Goal: Task Accomplishment & Management: Manage account settings

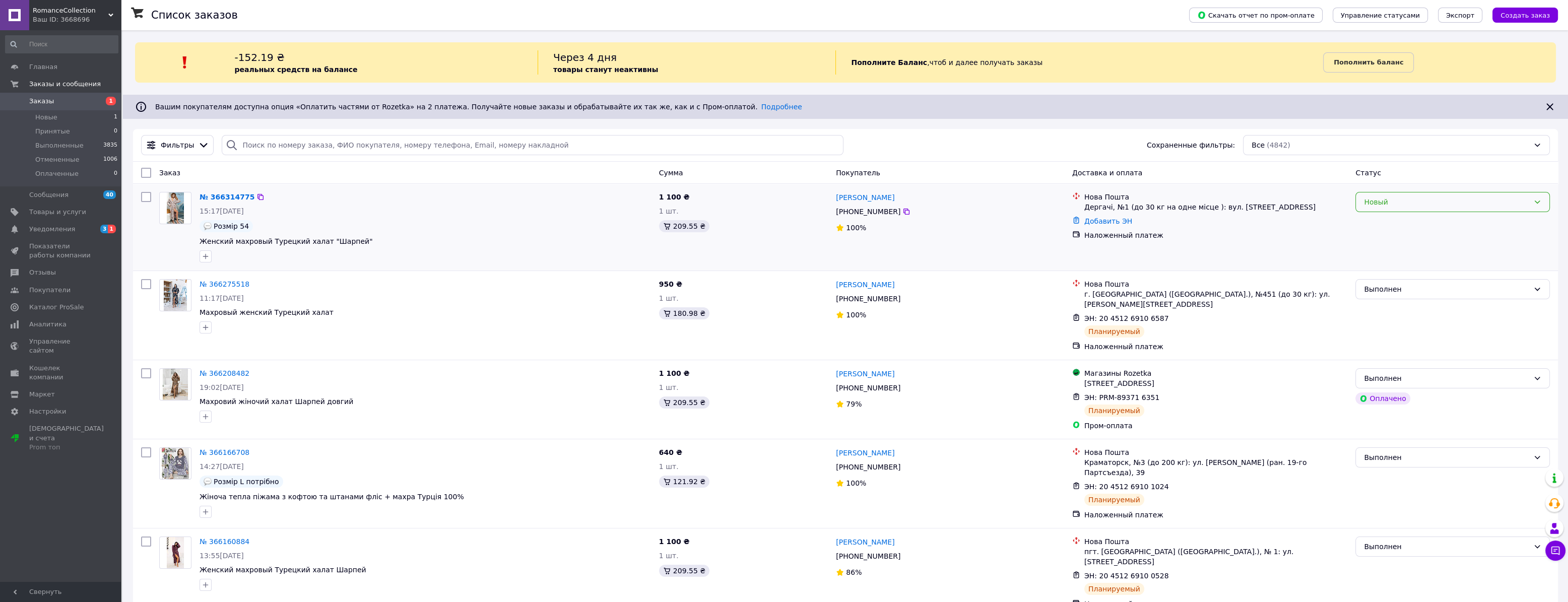
click at [1409, 208] on div "Новый" at bounding box center [1452, 202] width 194 height 20
click at [1399, 226] on li "Принят" at bounding box center [1452, 224] width 194 height 18
drag, startPoint x: 882, startPoint y: 196, endPoint x: 834, endPoint y: 197, distance: 48.0
click at [835, 197] on div "[PERSON_NAME]" at bounding box center [950, 197] width 230 height 13
copy link "[PERSON_NAME]"
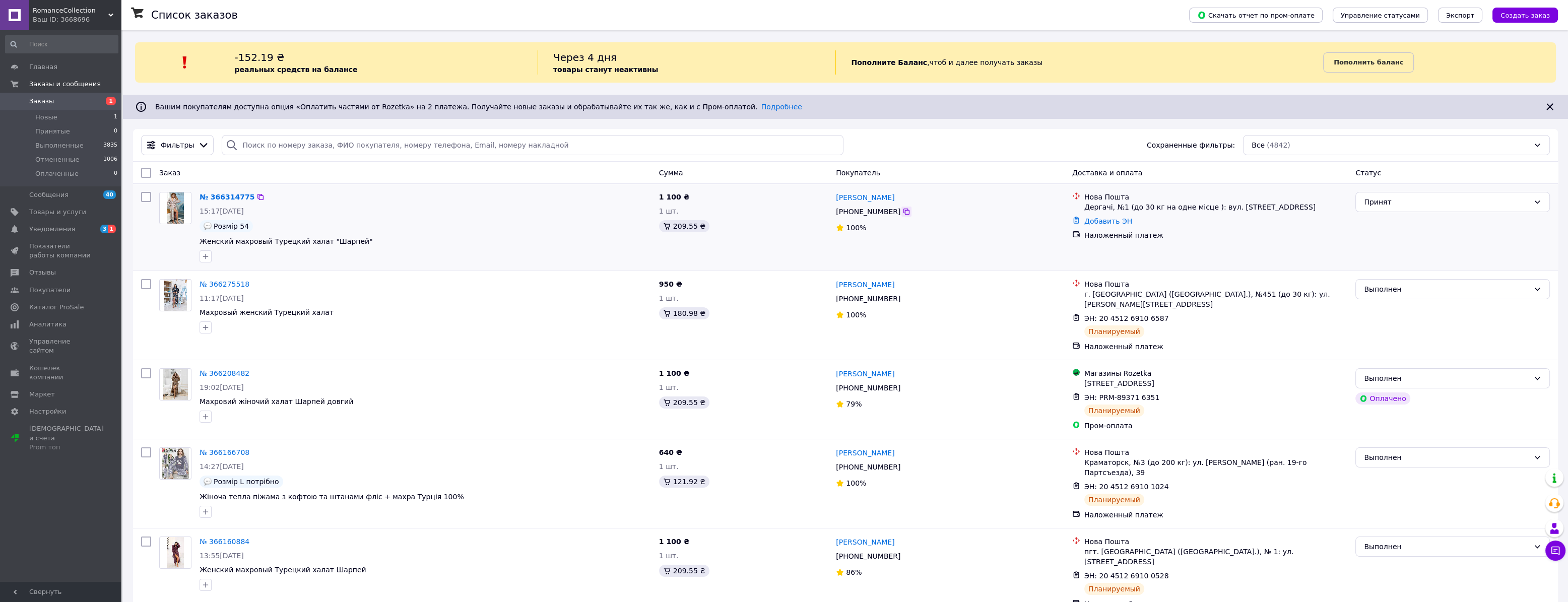
click at [902, 214] on icon at bounding box center [906, 211] width 8 height 8
drag, startPoint x: 1108, startPoint y: 205, endPoint x: 1084, endPoint y: 211, distance: 24.7
click at [1084, 211] on div "Дергачі, №1 (до 30 кг на одне місце ): вул. [STREET_ADDRESS]" at bounding box center [1216, 207] width 263 height 10
copy div "[PERSON_NAME]"
drag, startPoint x: 1108, startPoint y: 205, endPoint x: 1084, endPoint y: 211, distance: 24.7
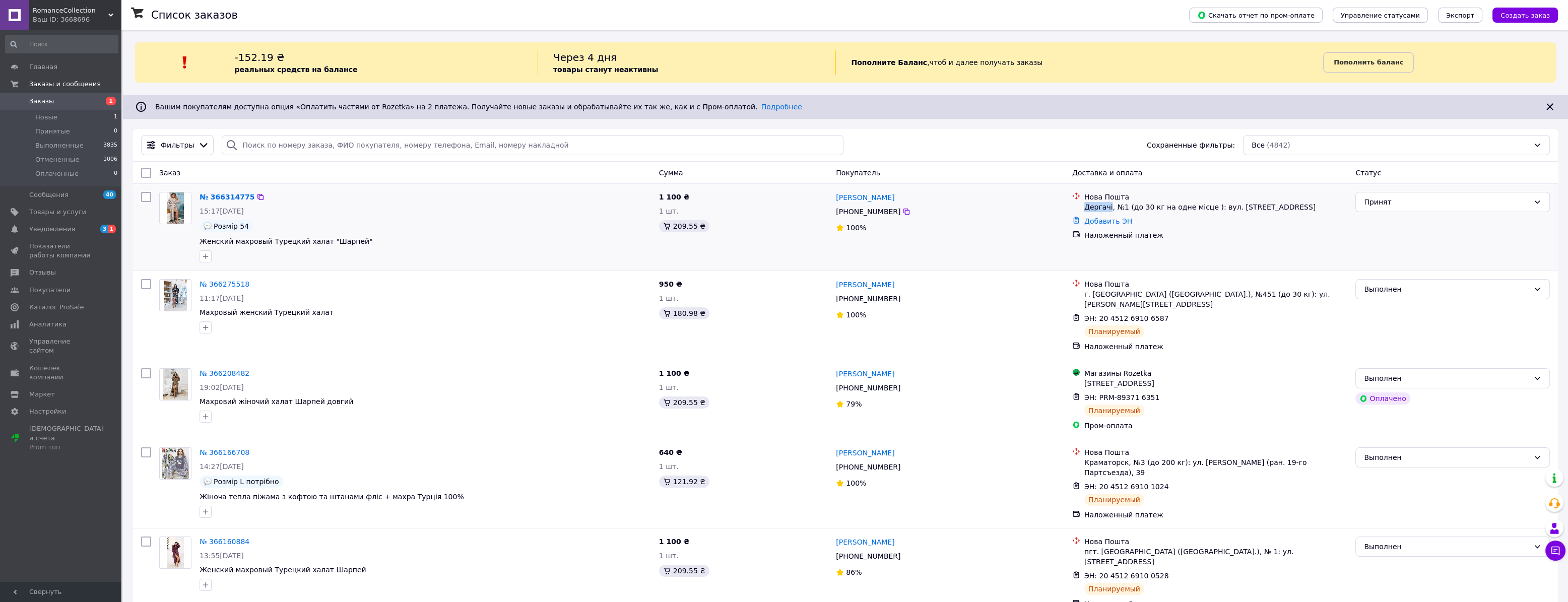
click at [1084, 211] on div "Дергачі, №1 (до 30 кг на одне місце ): вул. [STREET_ADDRESS]" at bounding box center [1216, 207] width 263 height 10
copy div "Дергачі"
click at [219, 199] on link "№ 366314775" at bounding box center [227, 197] width 55 height 8
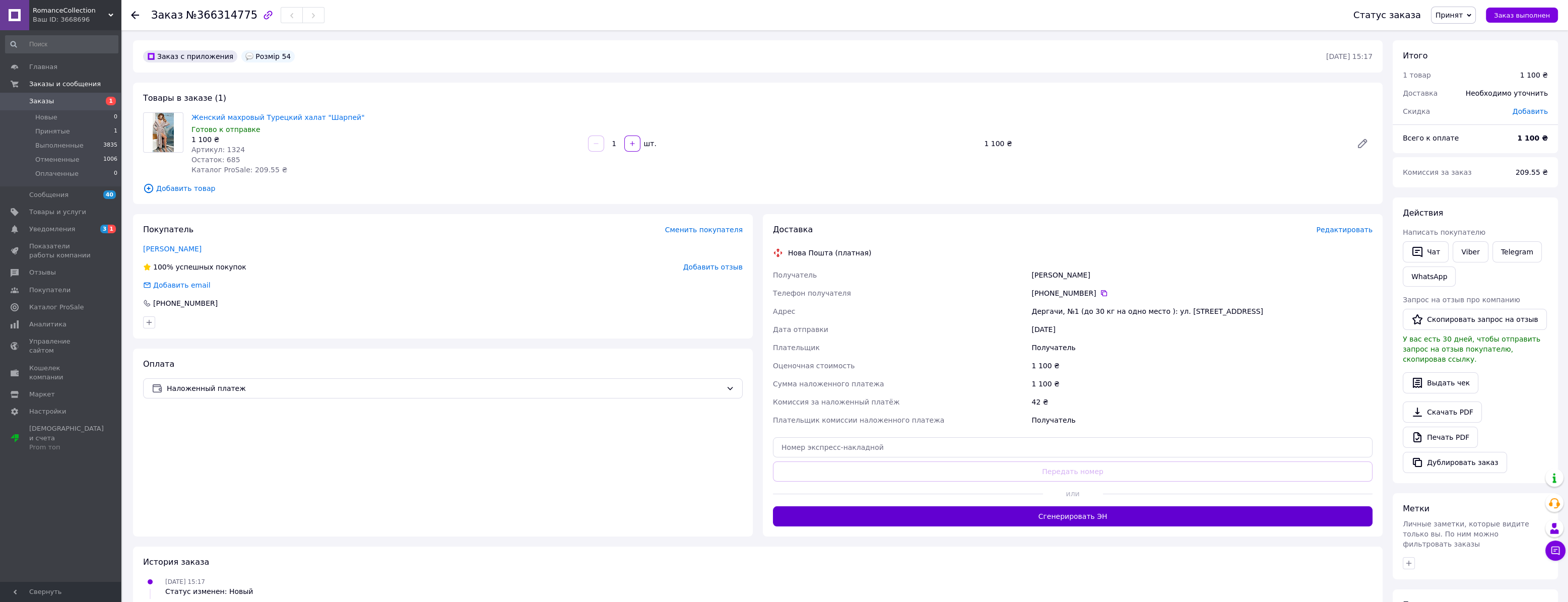
click at [1046, 519] on button "Сгенерировать ЭН" at bounding box center [1073, 516] width 600 height 20
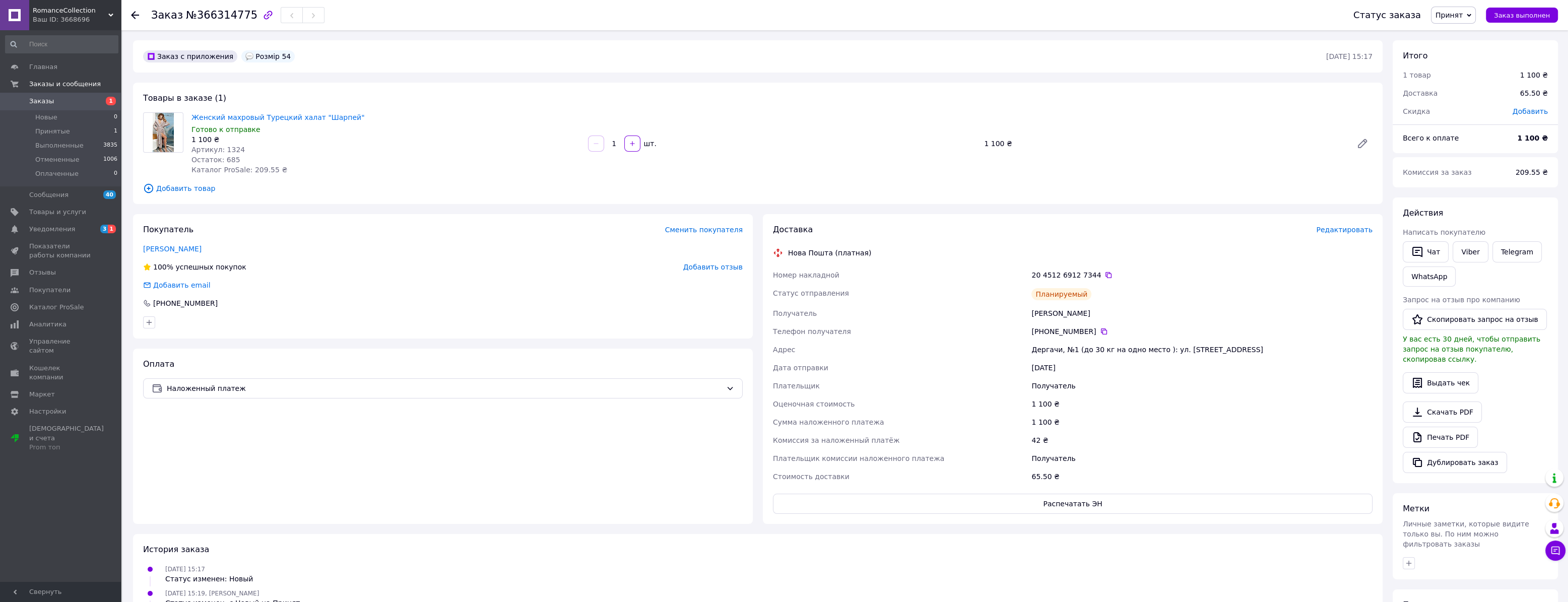
click at [1455, 17] on span "Принят" at bounding box center [1449, 15] width 28 height 8
click at [1458, 31] on li "Выполнен" at bounding box center [1458, 35] width 53 height 15
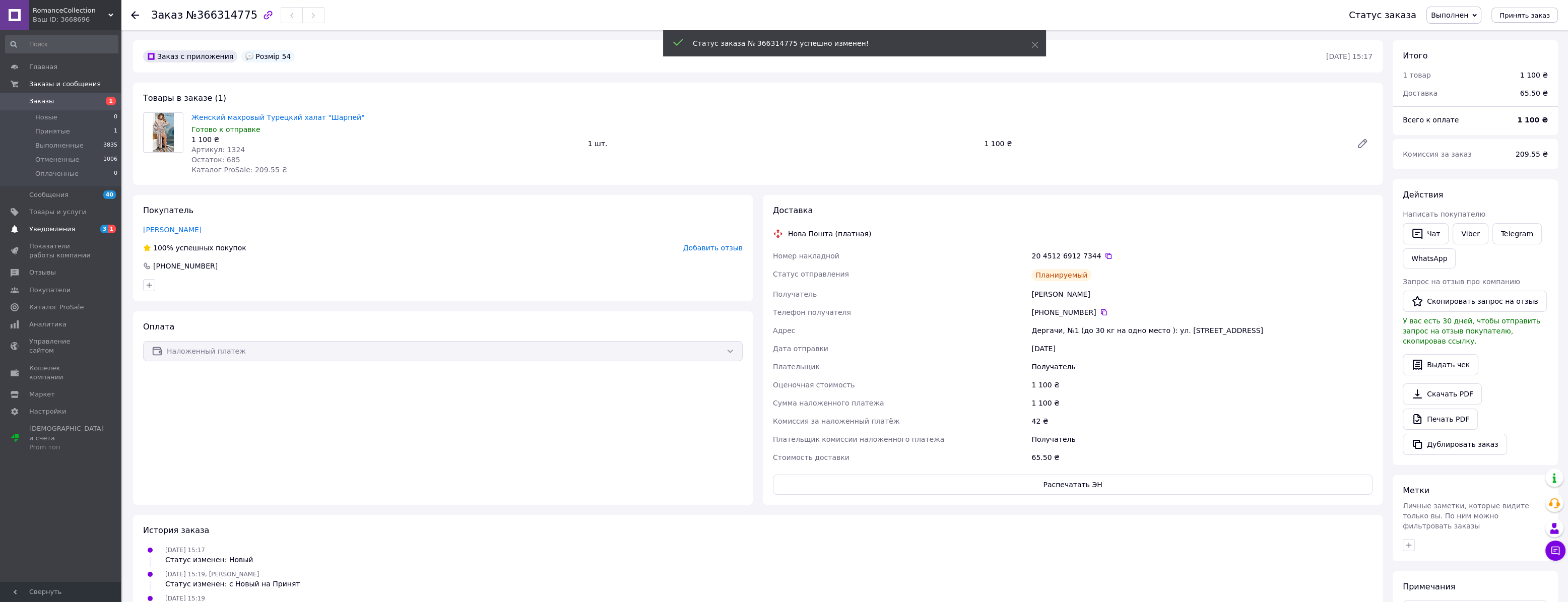
click at [56, 227] on span "Уведомления" at bounding box center [52, 229] width 46 height 9
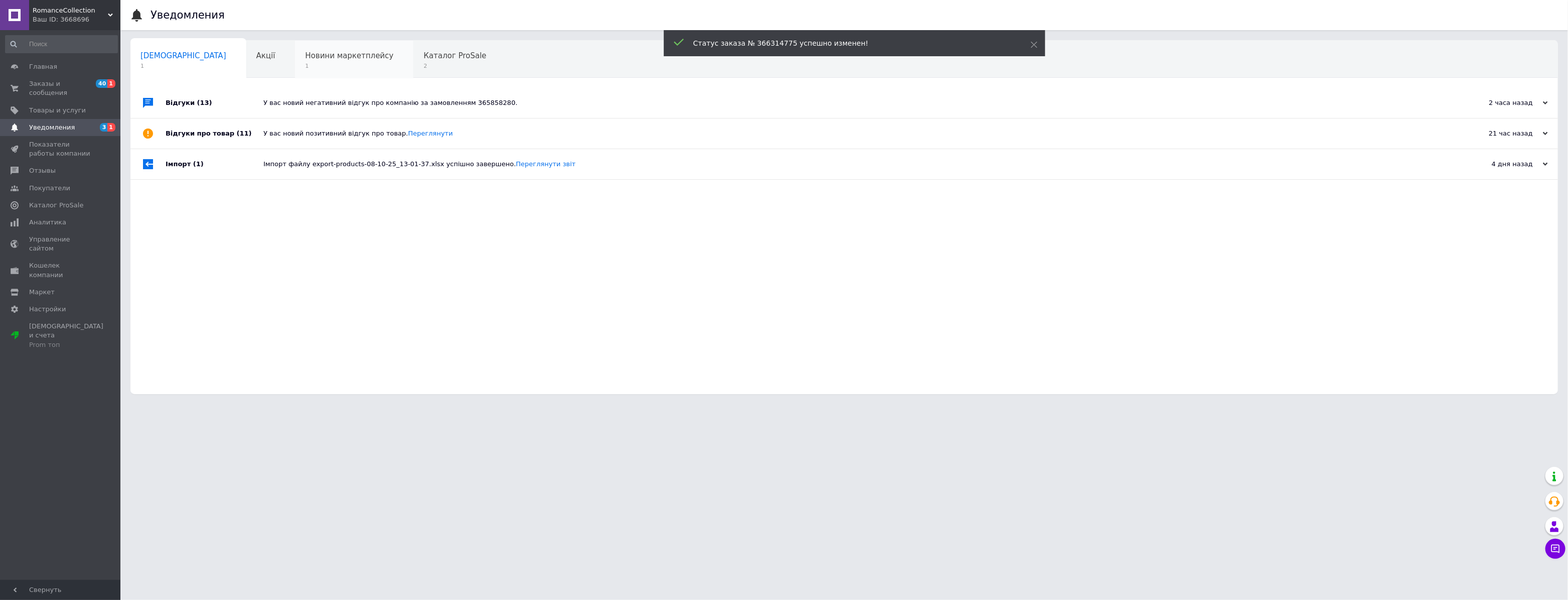
click at [295, 76] on div "Новини маркетплейсу 1" at bounding box center [354, 60] width 119 height 38
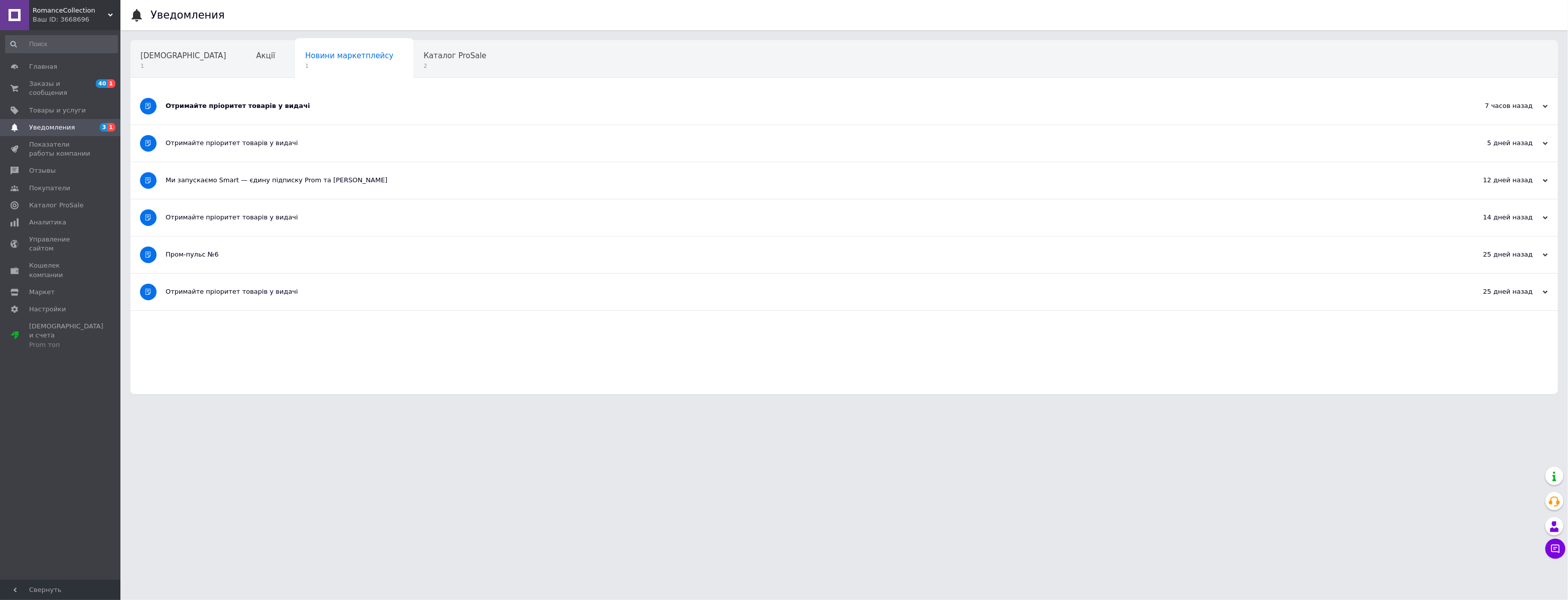
click at [376, 98] on div "Отримайте пріоритет товарів у видачі" at bounding box center [807, 106] width 1282 height 37
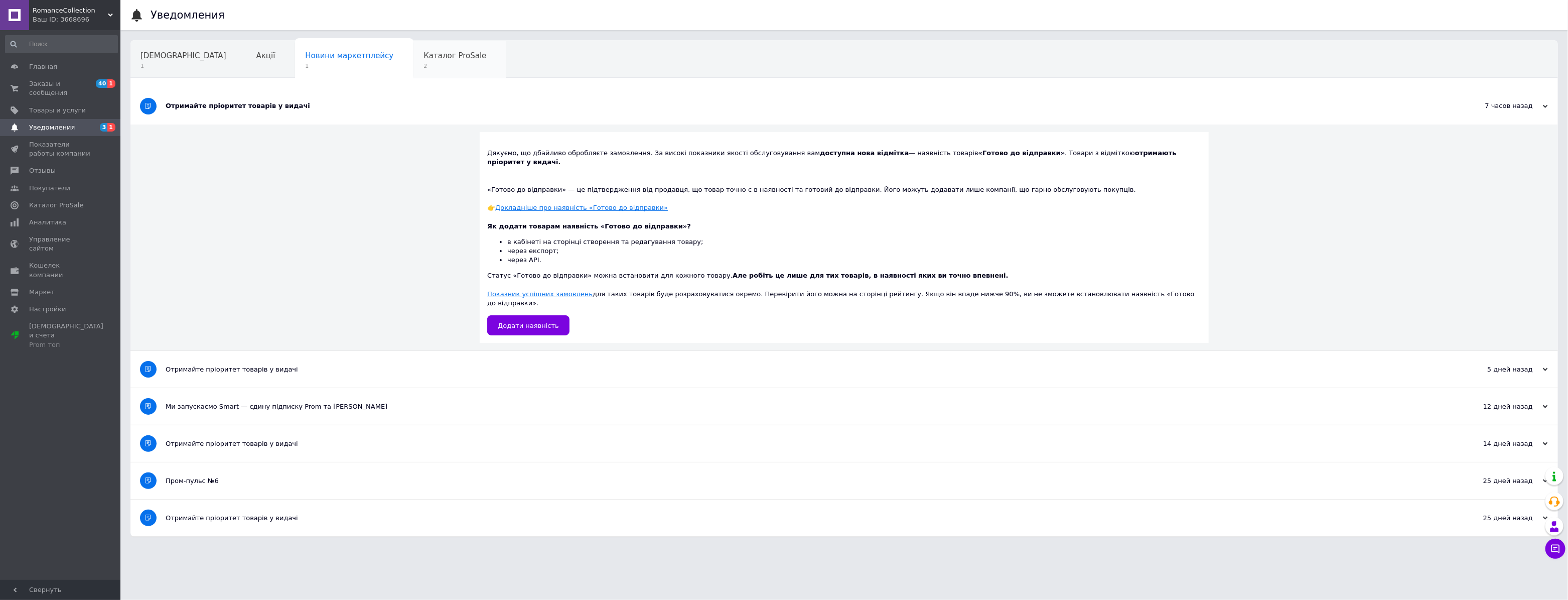
click at [424, 62] on span "2" at bounding box center [455, 66] width 63 height 7
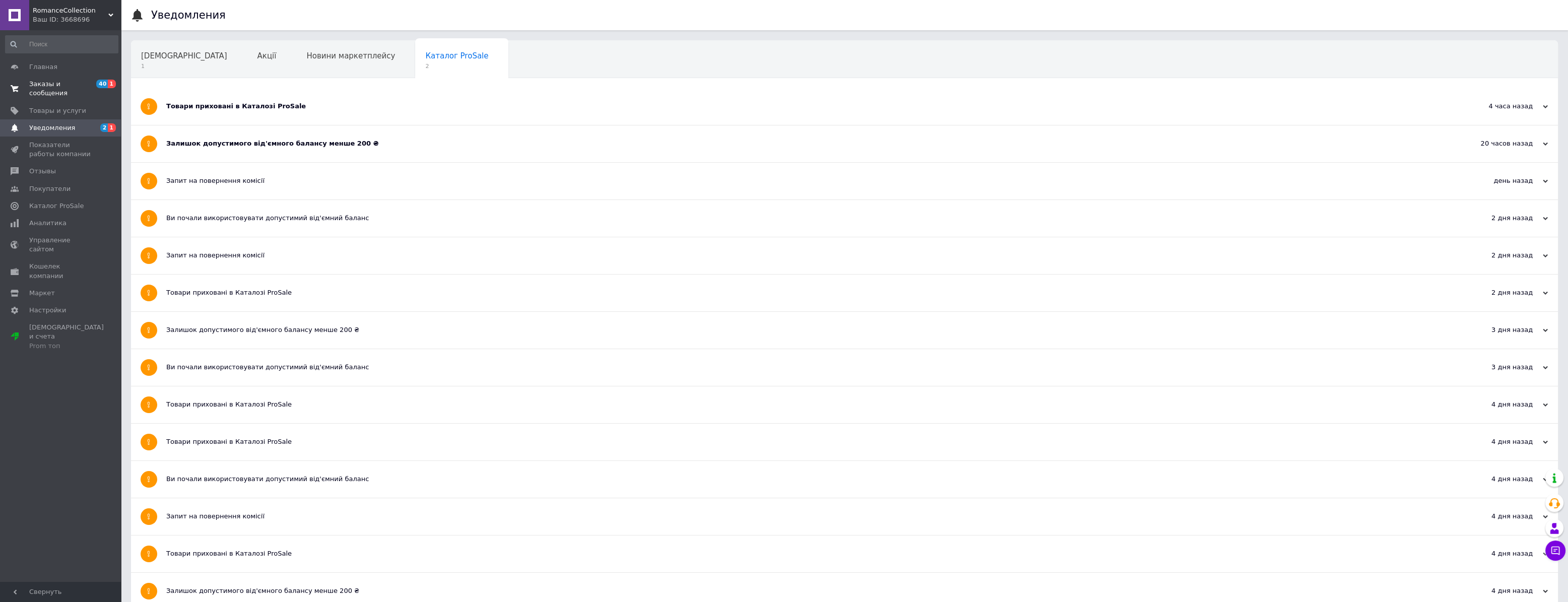
click at [76, 81] on span "Заказы и сообщения" at bounding box center [61, 89] width 64 height 18
